Goal: Information Seeking & Learning: Find specific fact

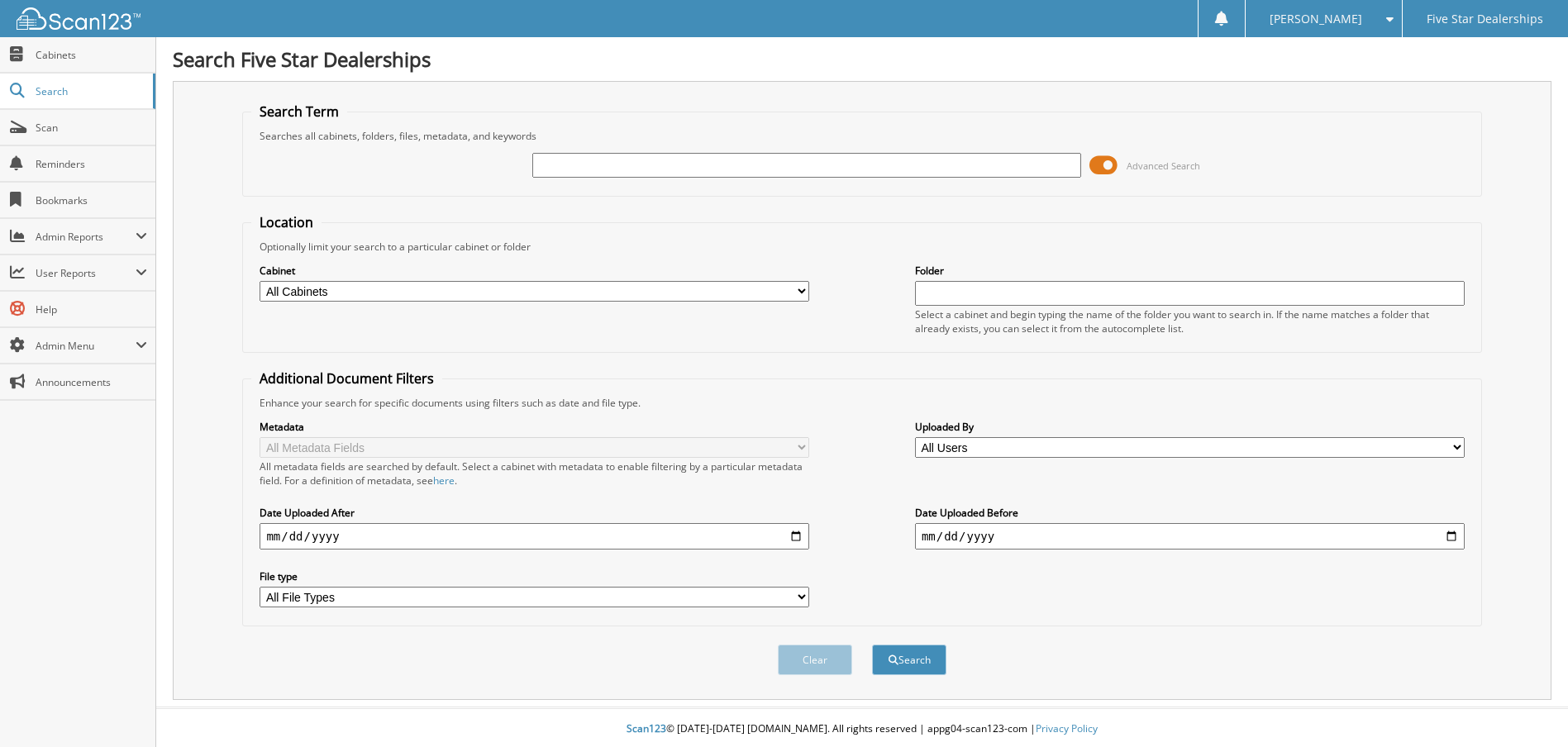
click at [642, 163] on input "text" at bounding box center [807, 165] width 550 height 25
type input "71741"
click at [1104, 170] on span at bounding box center [1103, 165] width 28 height 25
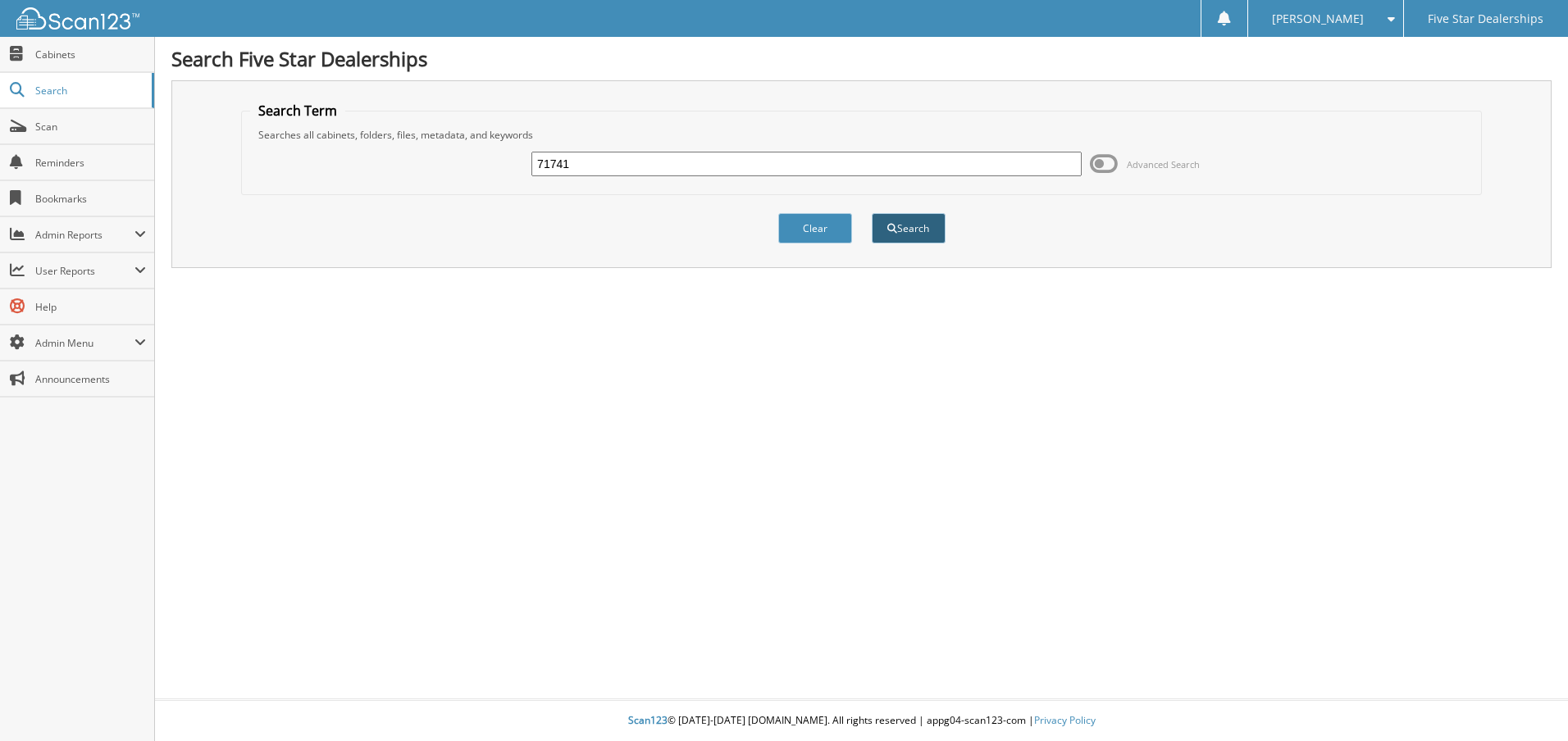
click at [909, 231] on button "Search" at bounding box center [908, 228] width 73 height 30
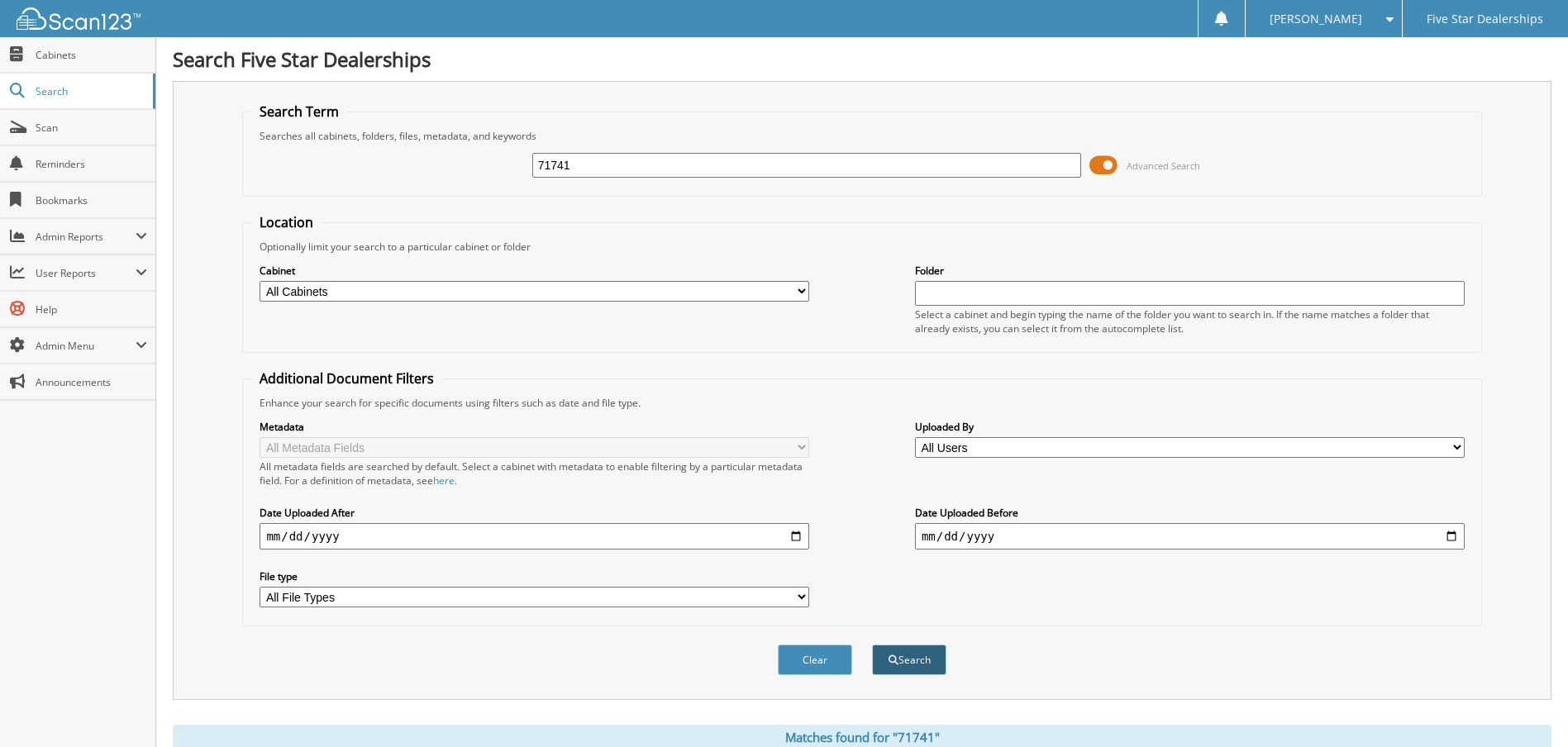
click at [891, 657] on span "submit" at bounding box center [893, 660] width 10 height 10
